Goal: Task Accomplishment & Management: Manage account settings

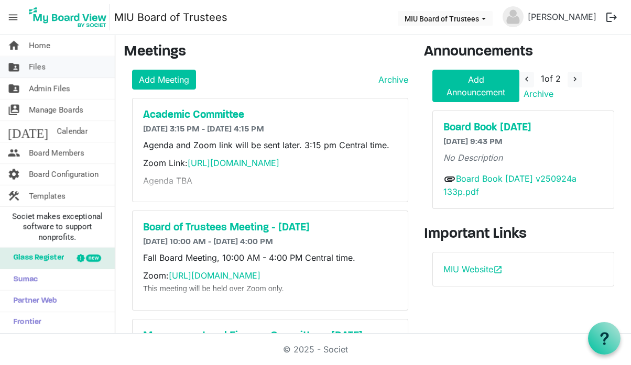
click at [36, 69] on span "Files" at bounding box center [37, 67] width 17 height 21
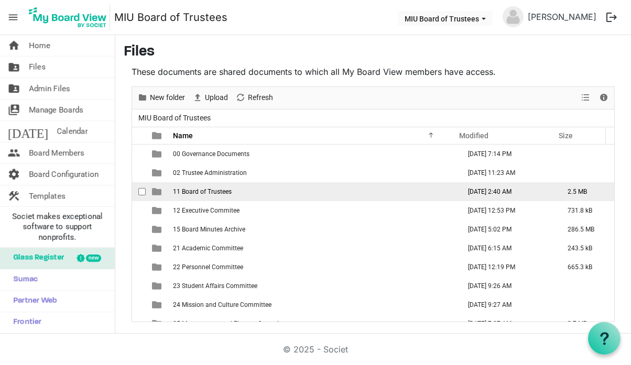
click at [190, 192] on span "11 Board of Trustees" at bounding box center [202, 191] width 59 height 7
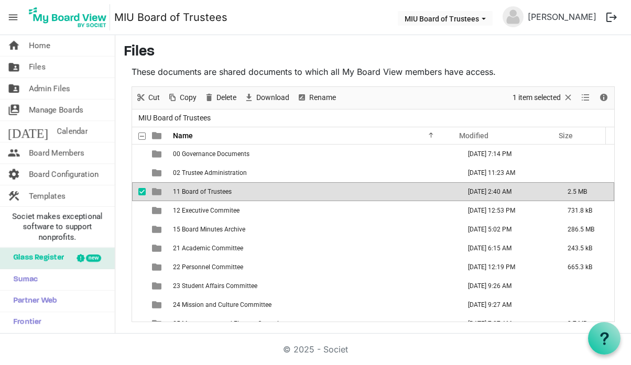
click at [190, 192] on span "11 Board of Trustees" at bounding box center [202, 191] width 59 height 7
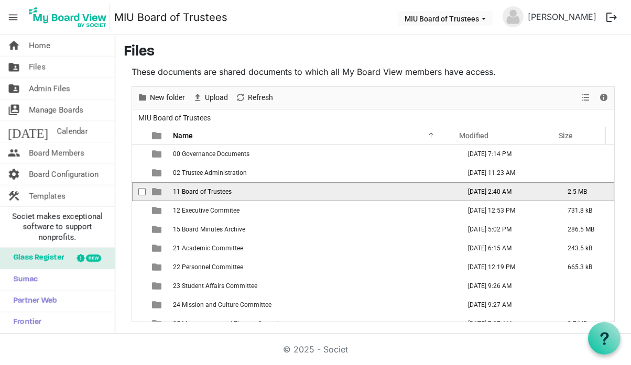
click at [190, 192] on span "11 Board of Trustees" at bounding box center [202, 191] width 59 height 7
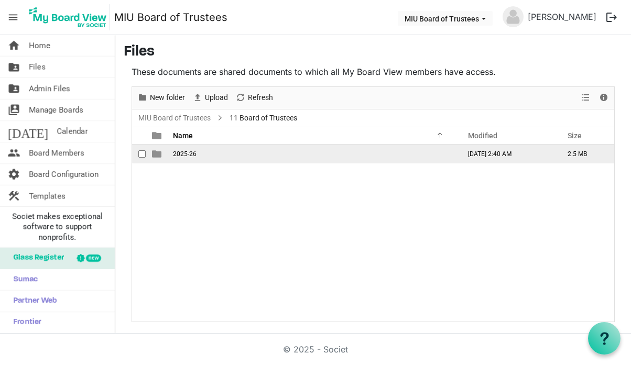
click at [180, 155] on span "2025-26" at bounding box center [185, 153] width 24 height 7
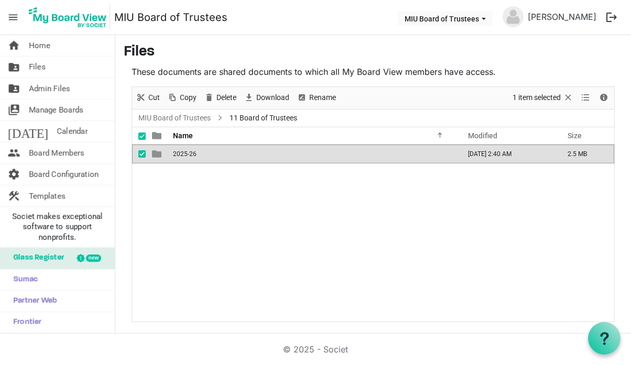
click at [180, 155] on span "2025-26" at bounding box center [185, 153] width 24 height 7
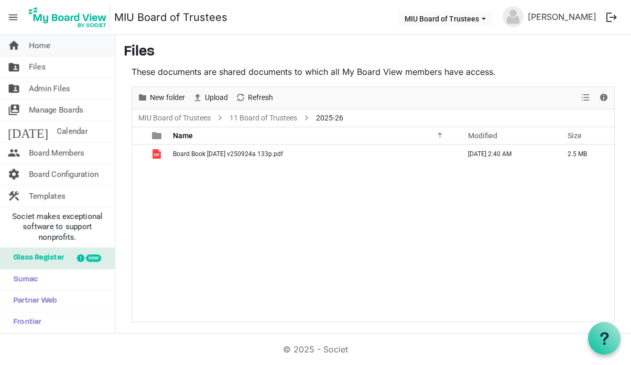
click at [40, 45] on span "Home" at bounding box center [39, 45] width 21 height 21
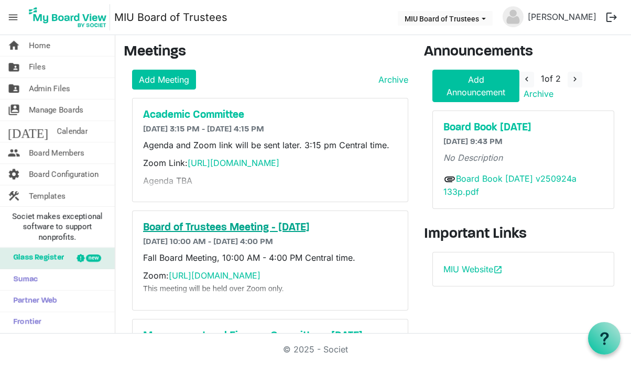
click at [200, 227] on h5 "Board of Trustees Meeting - [DATE]" at bounding box center [270, 228] width 254 height 13
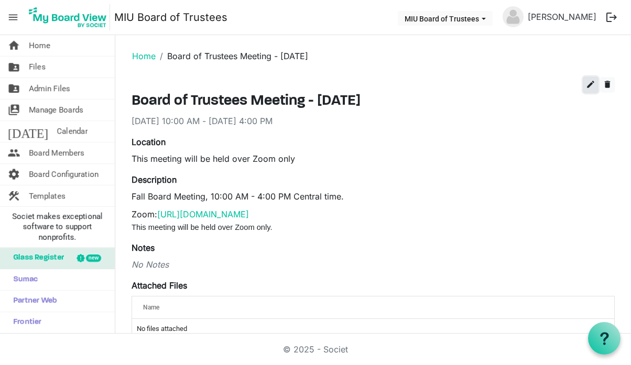
click at [586, 83] on span "edit" at bounding box center [590, 84] width 9 height 9
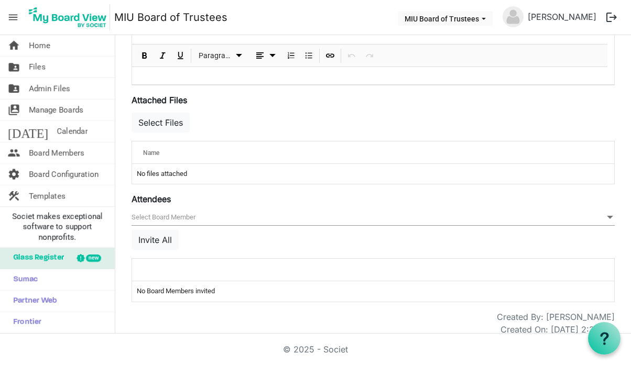
scroll to position [339, 0]
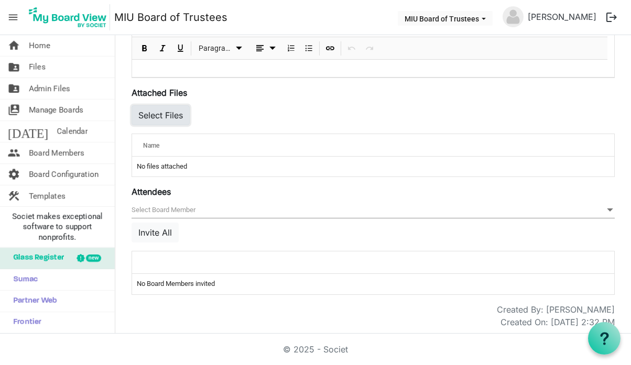
click at [153, 110] on button "Select Files" at bounding box center [160, 115] width 58 height 20
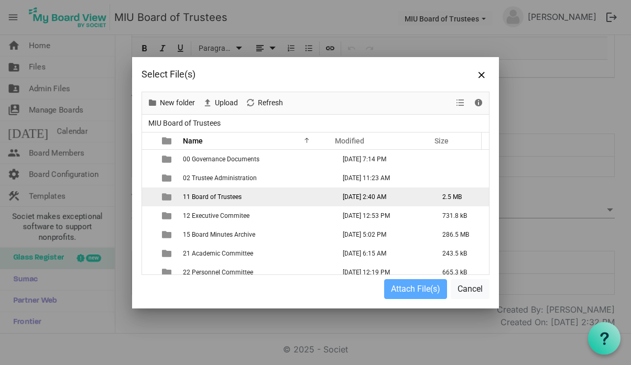
click at [215, 193] on span "11 Board of Trustees" at bounding box center [212, 196] width 59 height 7
click at [214, 199] on span "11 Board of Trustees" at bounding box center [212, 196] width 59 height 7
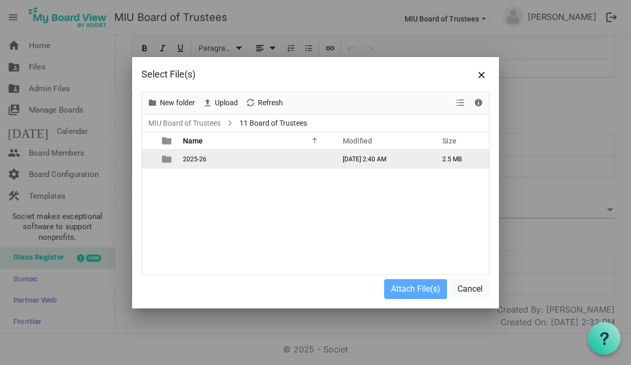
click at [191, 162] on span "2025-26" at bounding box center [195, 159] width 24 height 7
click at [205, 158] on span "Board Book [DATE] v250924a 133p.pdf" at bounding box center [238, 159] width 110 height 7
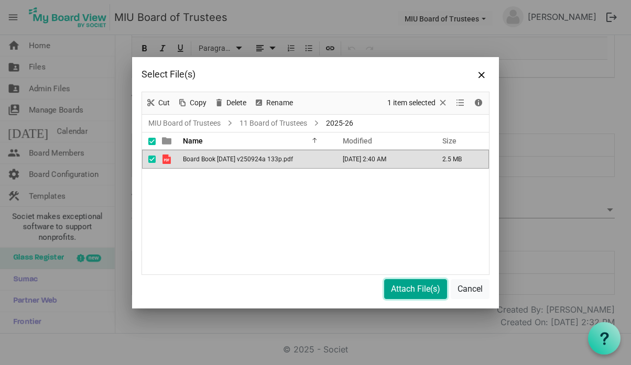
click at [392, 290] on button "Attach File(s)" at bounding box center [415, 289] width 63 height 20
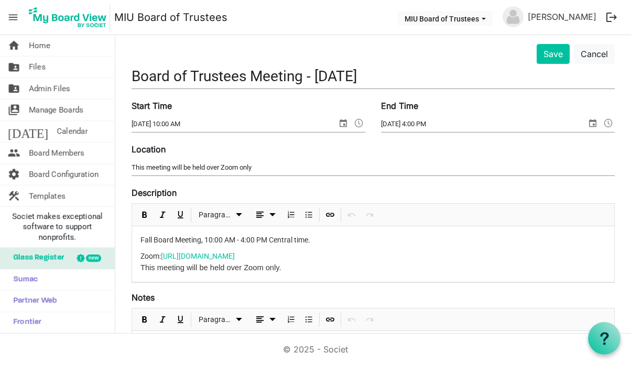
scroll to position [29, 0]
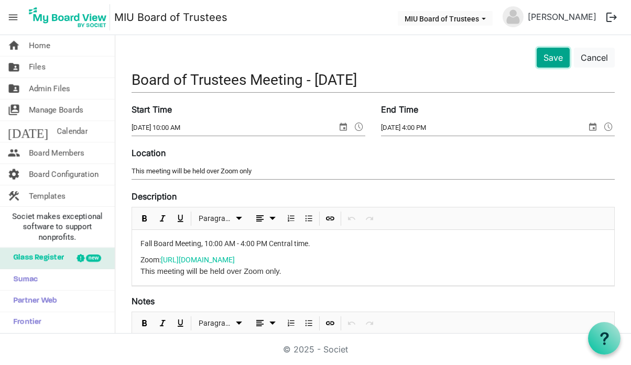
click at [542, 57] on button "Save" at bounding box center [552, 58] width 33 height 20
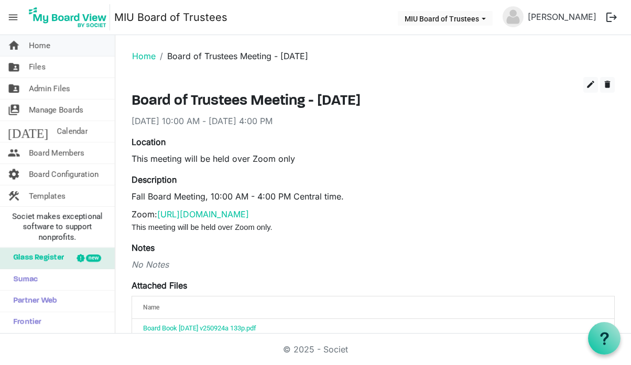
click at [35, 49] on span "Home" at bounding box center [39, 45] width 21 height 21
